Goal: Information Seeking & Learning: Learn about a topic

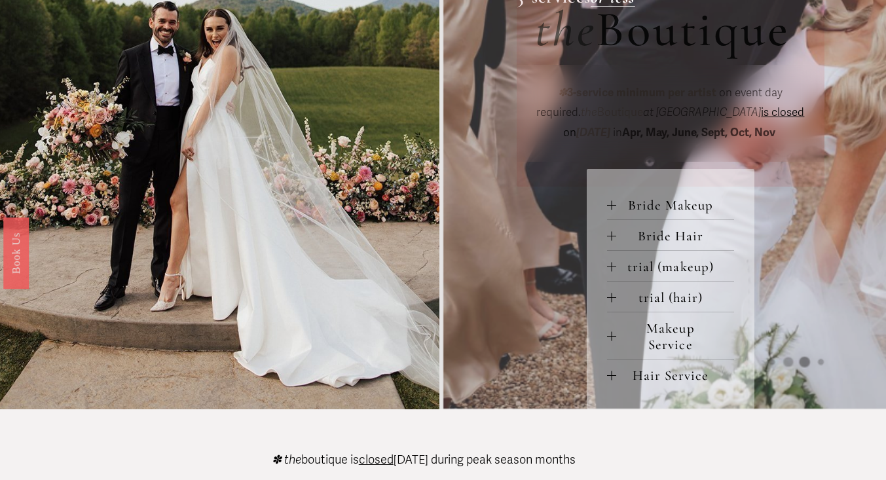
scroll to position [480, 0]
click at [611, 269] on div at bounding box center [611, 265] width 9 height 9
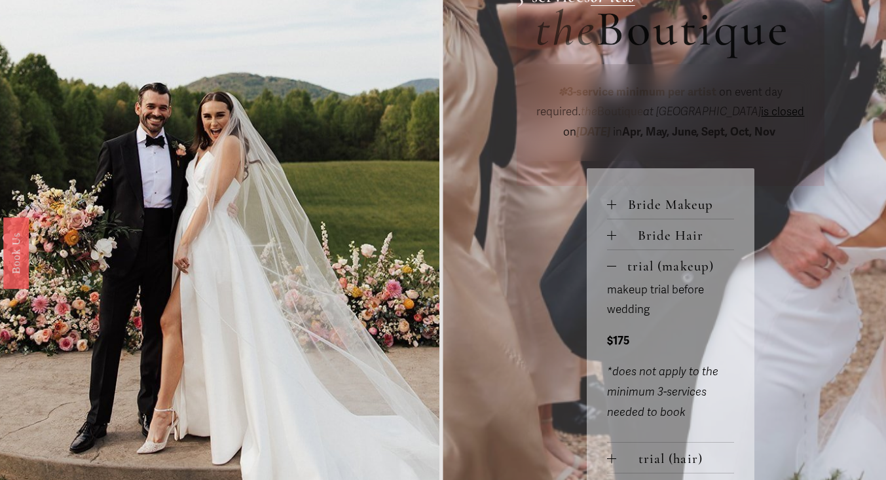
click at [611, 269] on div at bounding box center [611, 265] width 9 height 9
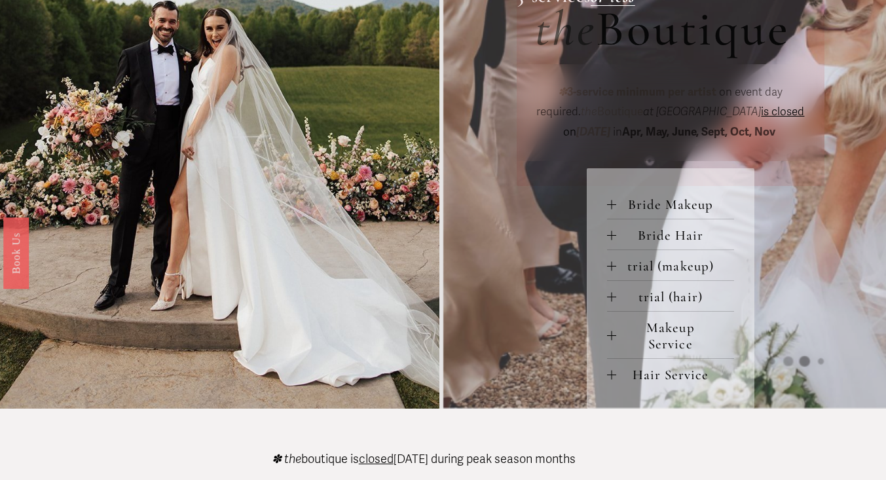
click at [611, 269] on div at bounding box center [611, 265] width 9 height 9
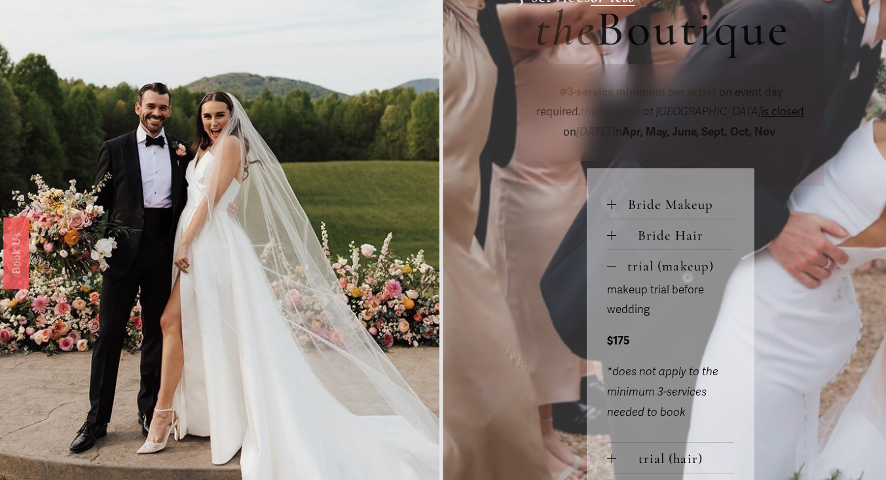
click at [611, 269] on div at bounding box center [611, 265] width 9 height 9
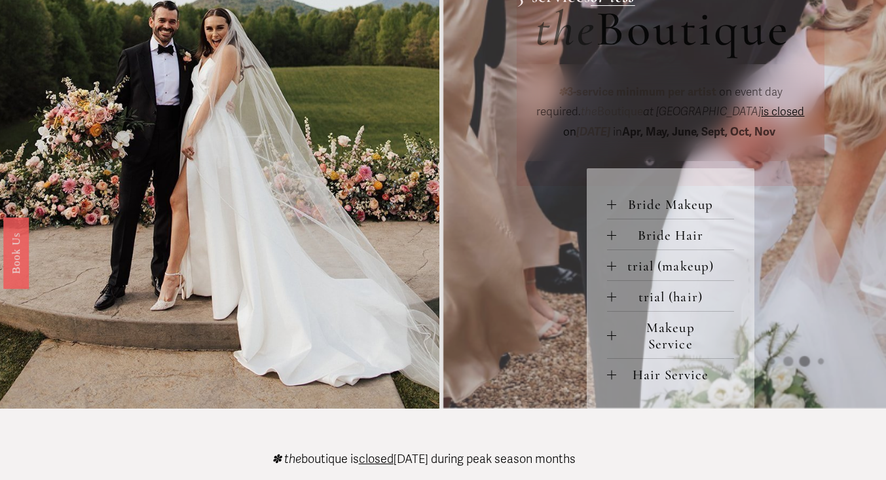
scroll to position [514, 0]
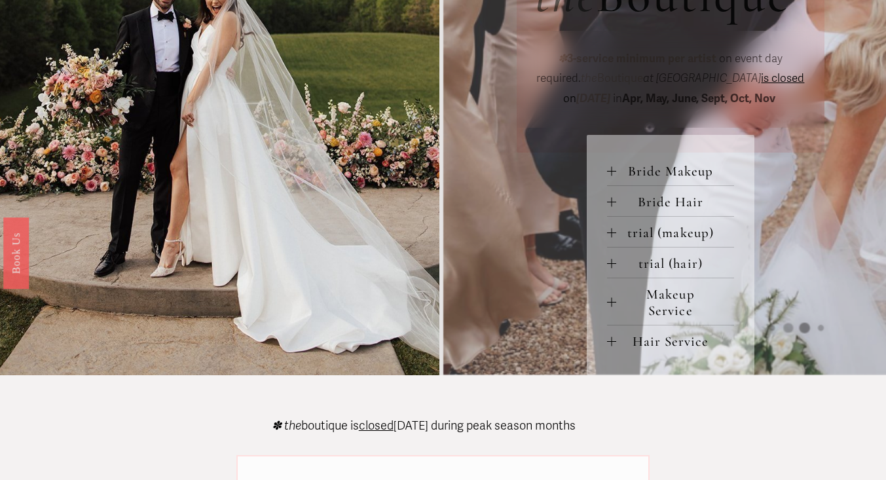
click at [609, 206] on div at bounding box center [611, 201] width 9 height 9
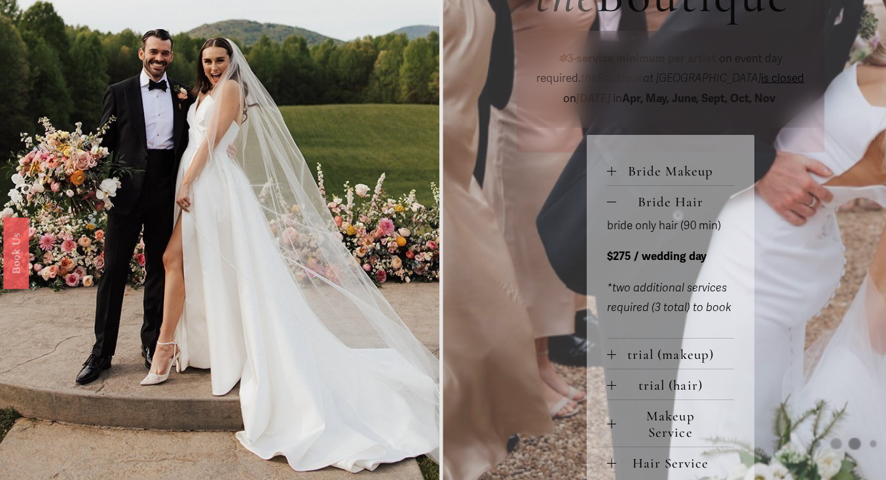
click at [609, 206] on div at bounding box center [611, 201] width 9 height 9
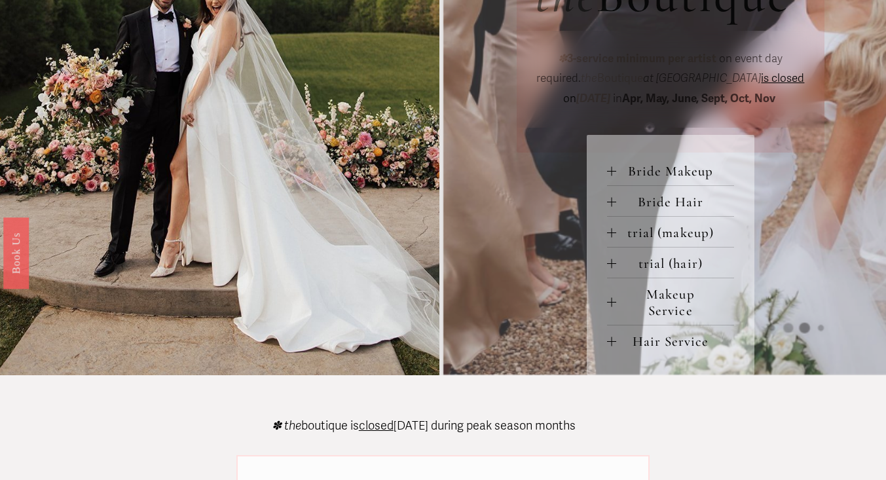
click at [611, 304] on div at bounding box center [611, 302] width 9 height 9
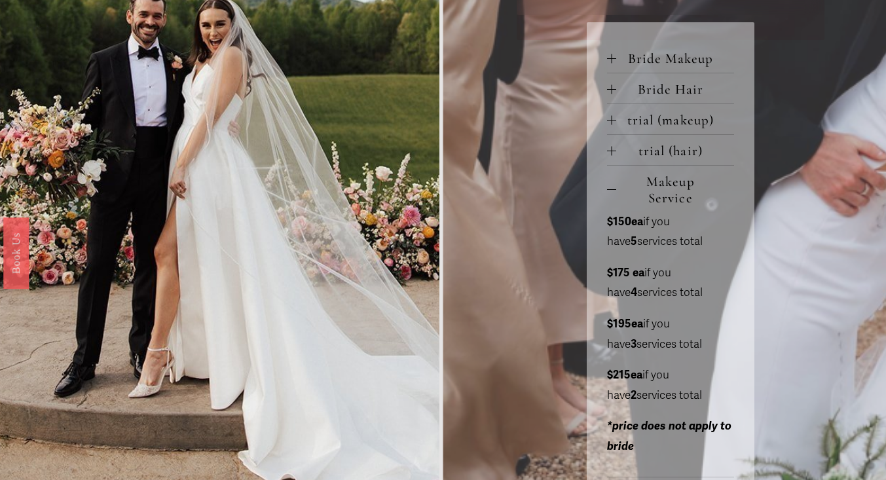
scroll to position [552, 0]
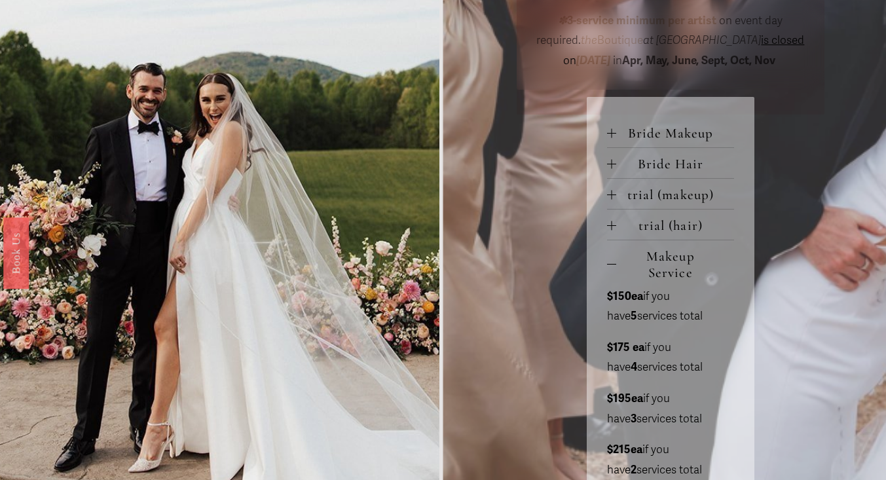
click at [611, 265] on div at bounding box center [611, 264] width 9 height 9
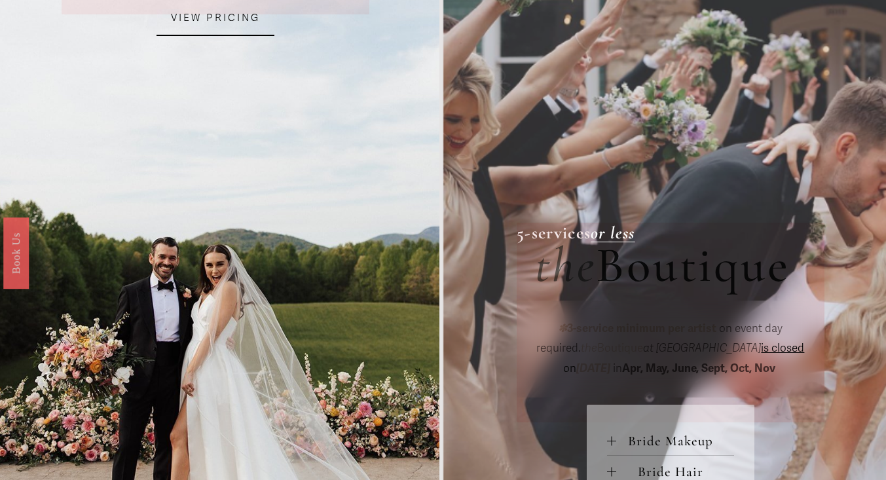
scroll to position [242, 0]
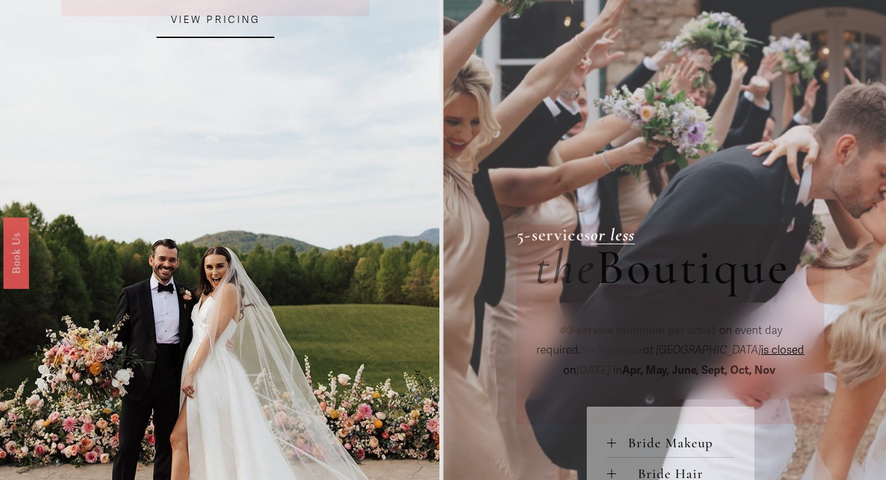
click at [229, 24] on link "VIEW PRICING" at bounding box center [215, 20] width 118 height 35
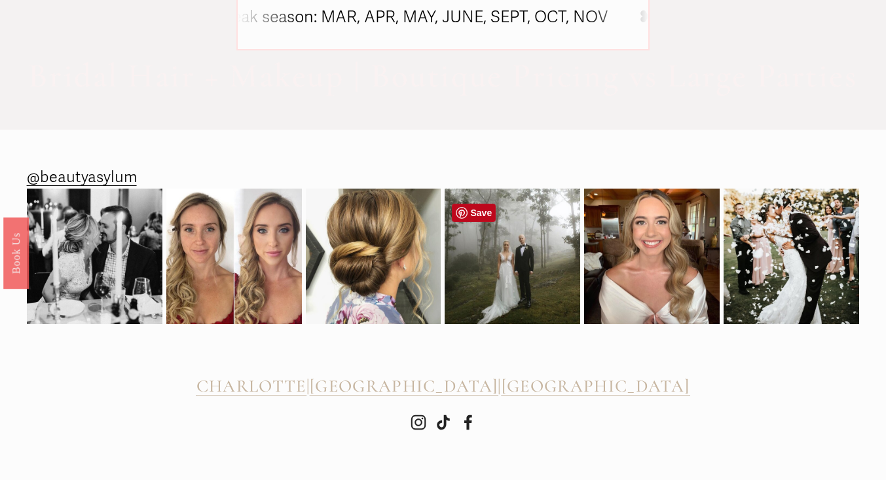
scroll to position [995, 0]
click at [306, 384] on span "CHARLOTTE" at bounding box center [251, 386] width 110 height 22
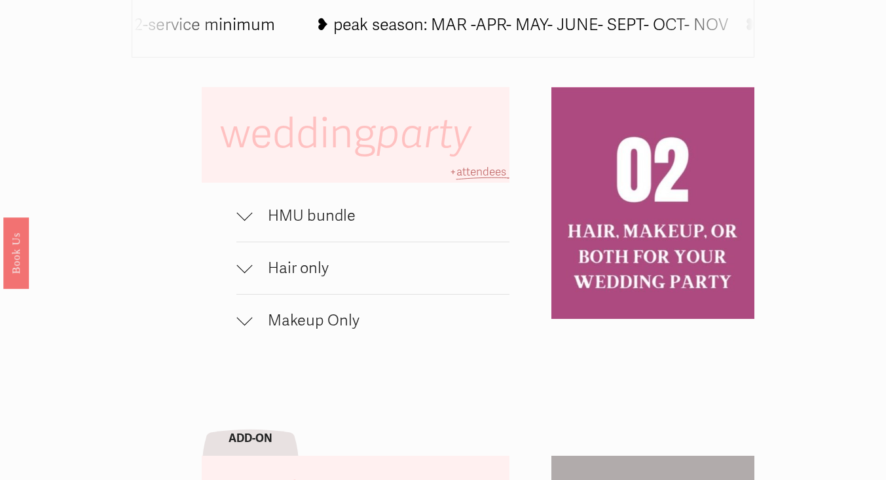
click at [243, 219] on div at bounding box center [244, 213] width 16 height 16
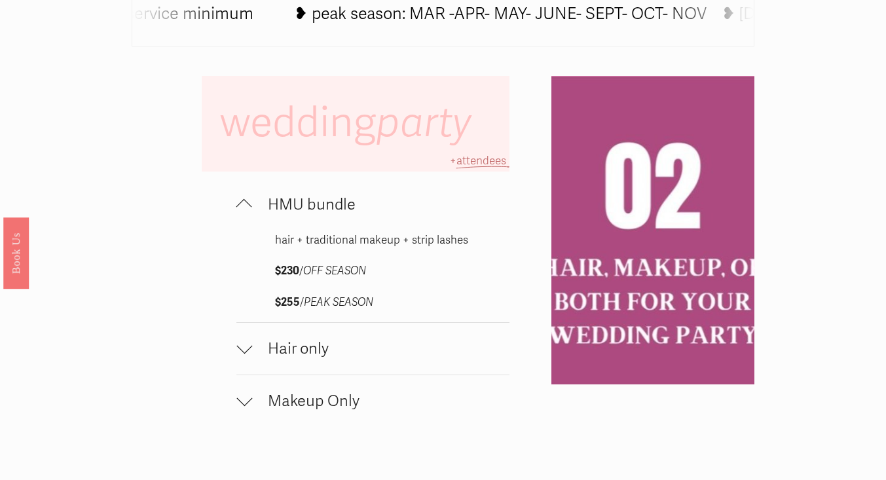
scroll to position [789, 0]
